Goal: Task Accomplishment & Management: Use online tool/utility

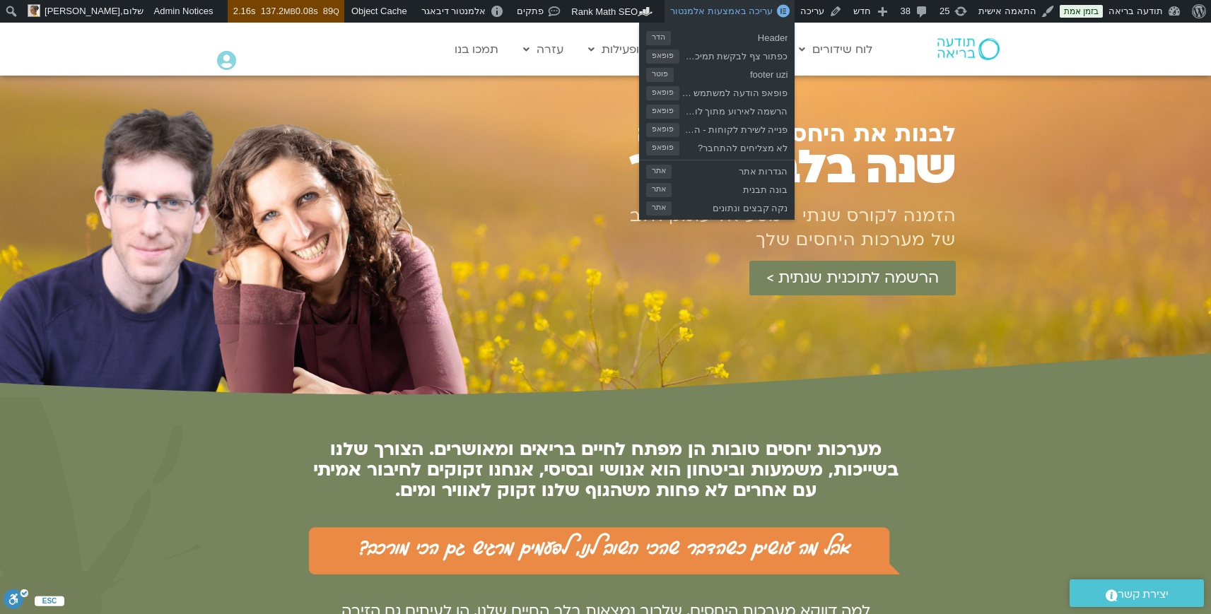
click at [727, 12] on span "עריכה באמצעות אלמנטור" at bounding box center [721, 11] width 102 height 11
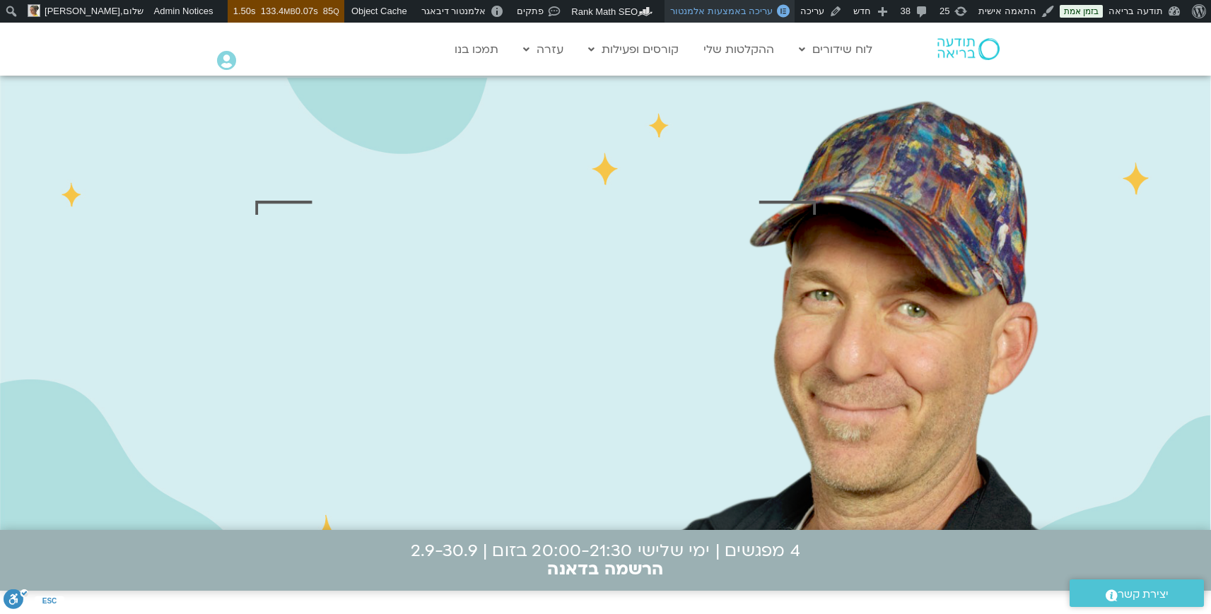
click at [755, 12] on span "עריכה באמצעות אלמנטור" at bounding box center [721, 11] width 102 height 11
